Goal: Navigation & Orientation: Find specific page/section

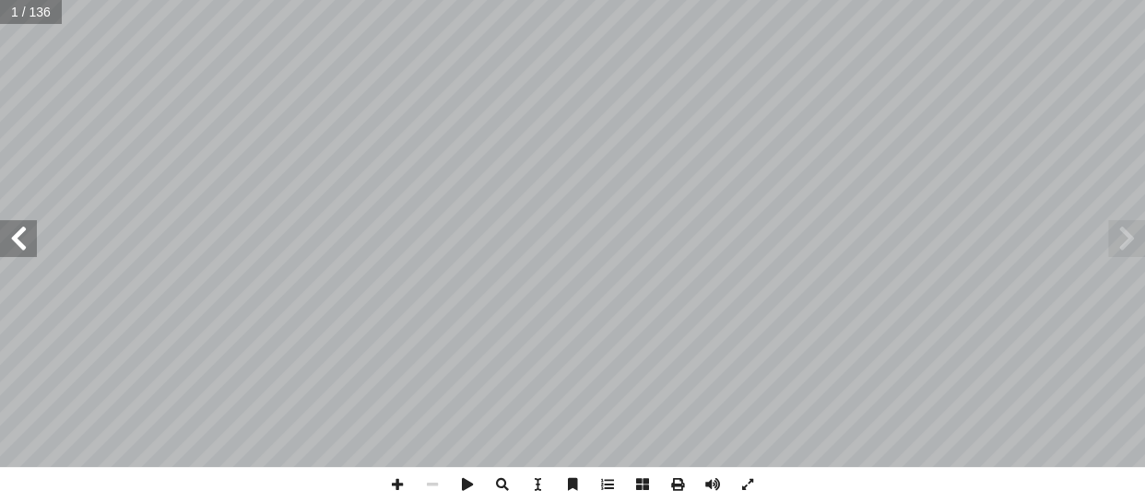
click at [41, 14] on input "text" at bounding box center [31, 12] width 62 height 24
type input "**"
click at [23, 244] on span at bounding box center [18, 238] width 37 height 37
click at [17, 247] on span at bounding box center [18, 238] width 37 height 37
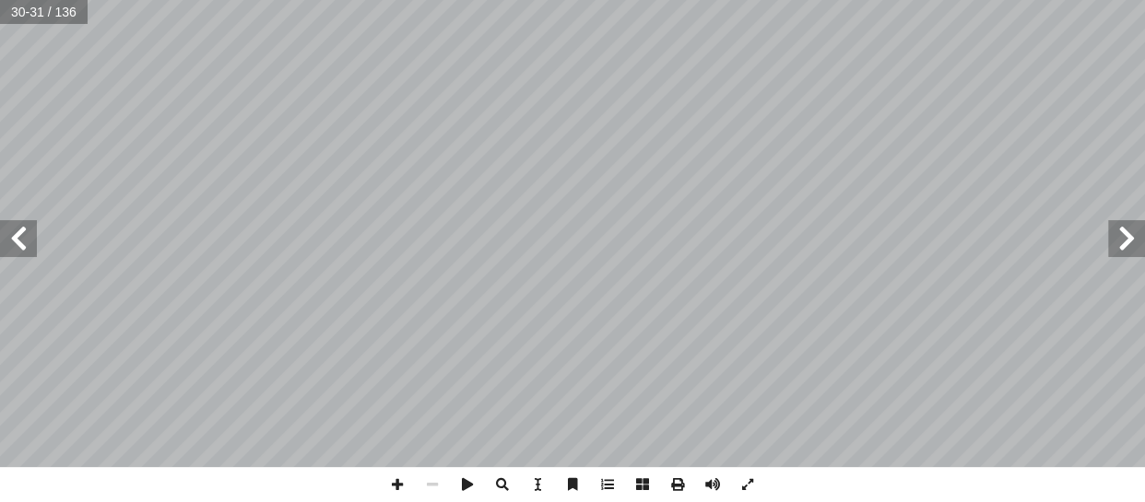
click at [17, 247] on span at bounding box center [18, 238] width 37 height 37
click at [1132, 243] on span at bounding box center [1126, 238] width 37 height 37
drag, startPoint x: 394, startPoint y: 495, endPoint x: 365, endPoint y: 475, distance: 35.0
click at [392, 496] on span at bounding box center [397, 484] width 35 height 35
